Goal: Browse casually: Explore the website without a specific task or goal

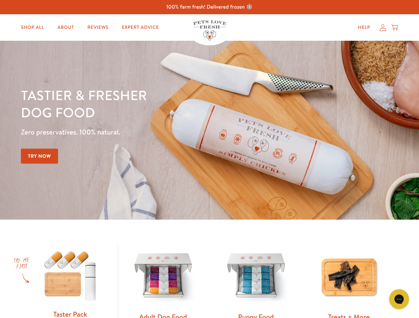
click at [209, 159] on div "Tastier & fresher dog food Zero preservatives. 100% natural. Try Now" at bounding box center [146, 131] width 251 height 88
click at [399, 299] on icon "Open gorgias live chat" at bounding box center [399, 299] width 6 height 6
